Goal: Complete application form: Complete application form

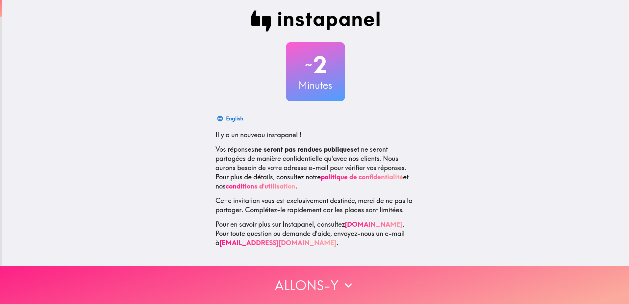
click at [330, 267] on button "Allons-y" at bounding box center [314, 285] width 629 height 38
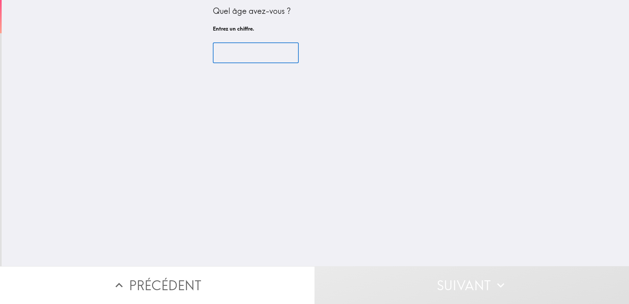
click at [247, 53] on input "number" at bounding box center [256, 53] width 86 height 20
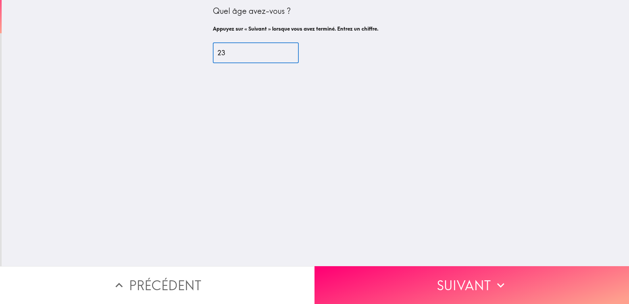
type input "23"
click at [421, 261] on div "Quel âge avez-vous ? Appuyez sur « Suivant » lorsque vous avez terminé. Entrez …" at bounding box center [315, 133] width 627 height 266
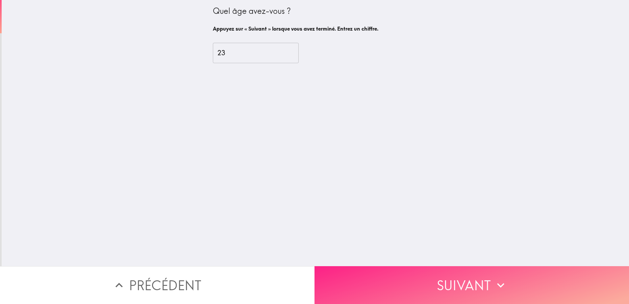
click at [404, 261] on div "Quel âge avez-vous ? Appuyez sur « Suivant » lorsque vous avez terminé. Entrez …" at bounding box center [314, 152] width 629 height 304
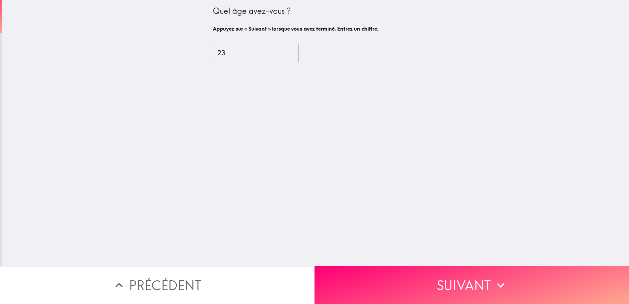
click at [400, 268] on button "Suivant" at bounding box center [471, 285] width 314 height 38
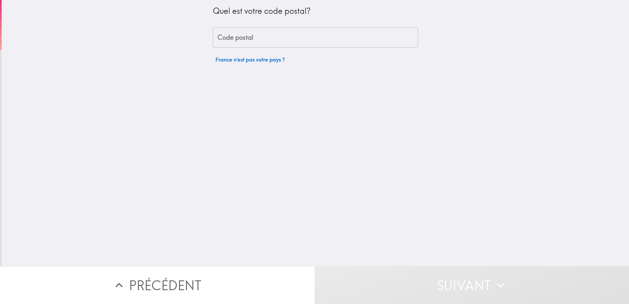
click at [447, 123] on div "Quel est votre code postal? Code postal Code postal [GEOGRAPHIC_DATA] n'est pas…" at bounding box center [315, 133] width 627 height 266
click at [214, 36] on input "Code postal" at bounding box center [315, 38] width 205 height 20
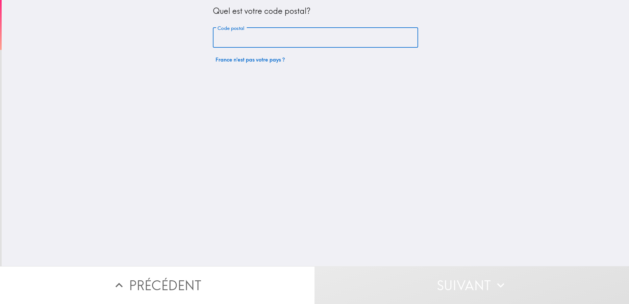
type input "62149"
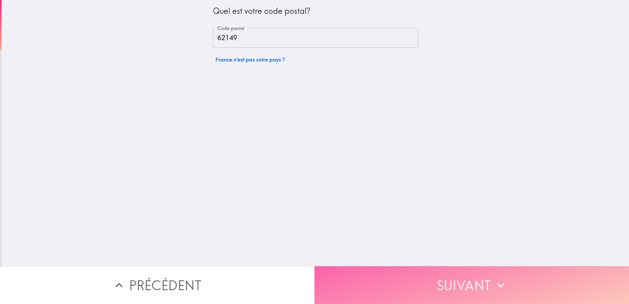
click at [383, 269] on button "Suivant" at bounding box center [471, 285] width 314 height 38
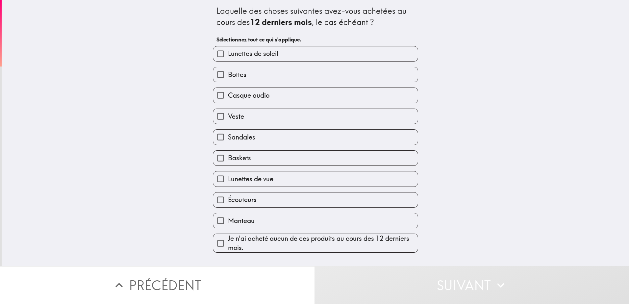
click at [306, 55] on label "Lunettes de soleil" at bounding box center [315, 53] width 205 height 15
click at [228, 55] on input "Lunettes de soleil" at bounding box center [220, 53] width 15 height 15
checkbox input "true"
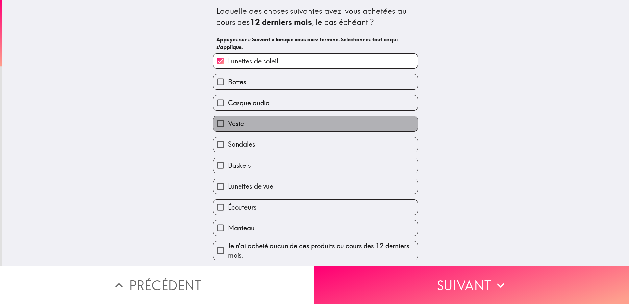
click at [262, 129] on label "Veste" at bounding box center [315, 123] width 205 height 15
click at [228, 129] on input "Veste" at bounding box center [220, 123] width 15 height 15
checkbox input "true"
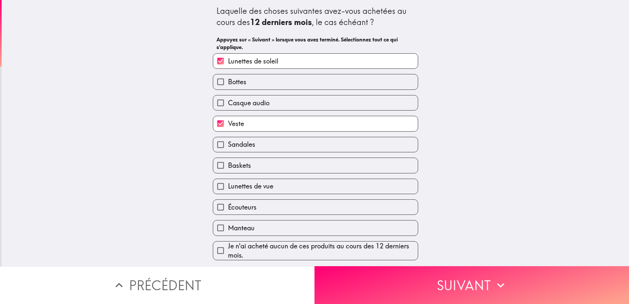
click at [238, 209] on span "Écouteurs" at bounding box center [242, 207] width 29 height 9
click at [228, 209] on input "Écouteurs" at bounding box center [220, 207] width 15 height 15
checkbox input "true"
click at [255, 184] on span "Lunettes de vue" at bounding box center [250, 185] width 45 height 9
click at [228, 184] on input "Lunettes de vue" at bounding box center [220, 186] width 15 height 15
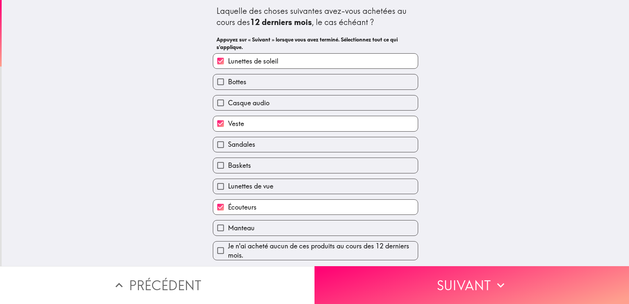
checkbox input "true"
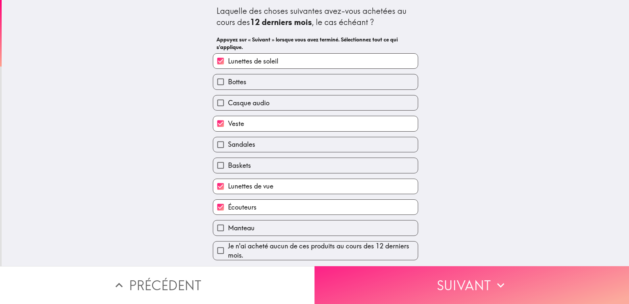
click at [465, 281] on button "Suivant" at bounding box center [471, 285] width 314 height 38
